Goal: Check status: Check status

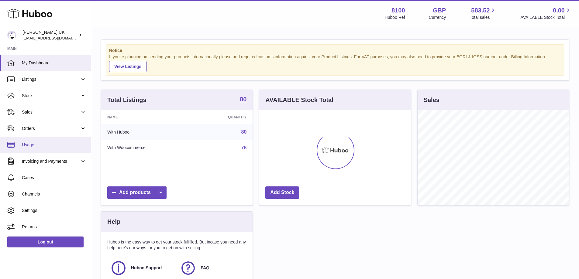
scroll to position [95, 152]
click at [44, 124] on link "Orders" at bounding box center [45, 128] width 91 height 16
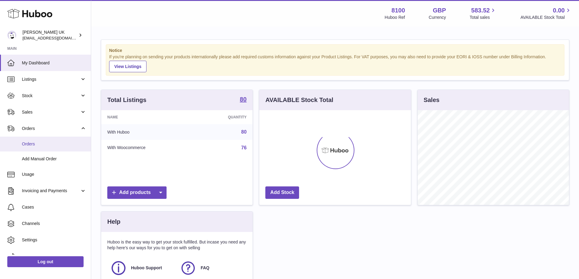
click at [42, 142] on span "Orders" at bounding box center [54, 144] width 64 height 6
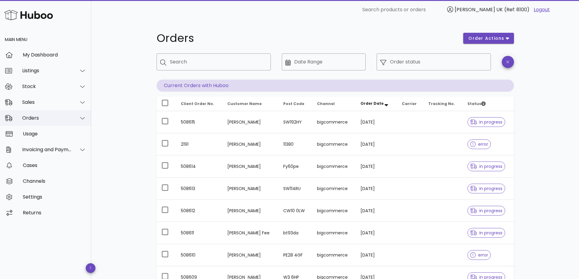
drag, startPoint x: 35, startPoint y: 119, endPoint x: 36, endPoint y: 122, distance: 3.9
click at [35, 119] on div "Orders" at bounding box center [47, 118] width 50 height 6
click at [45, 100] on div "Sales" at bounding box center [47, 102] width 50 height 6
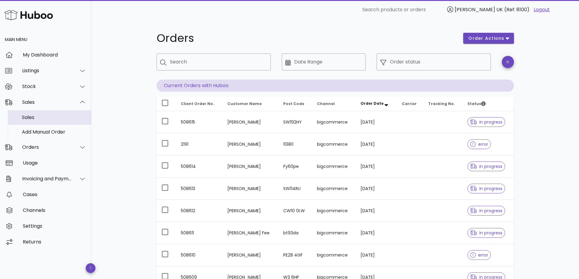
click at [34, 117] on div "Sales" at bounding box center [54, 118] width 64 height 6
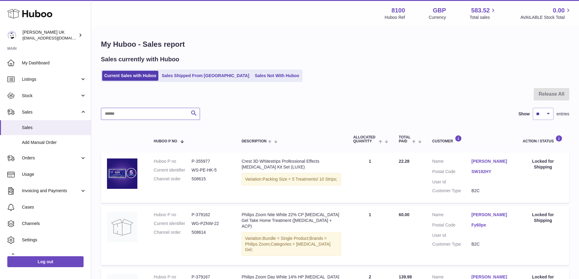
click at [131, 114] on input "text" at bounding box center [150, 114] width 99 height 12
paste input "******"
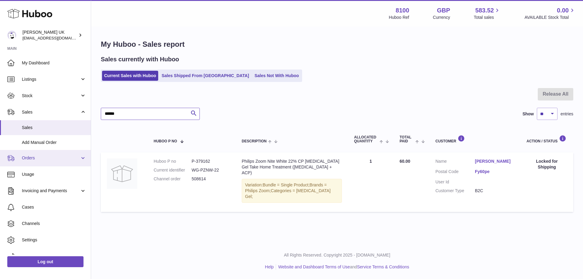
scroll to position [10, 0]
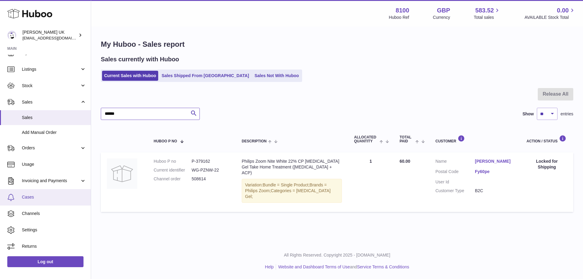
type input "******"
